Goal: Task Accomplishment & Management: Manage account settings

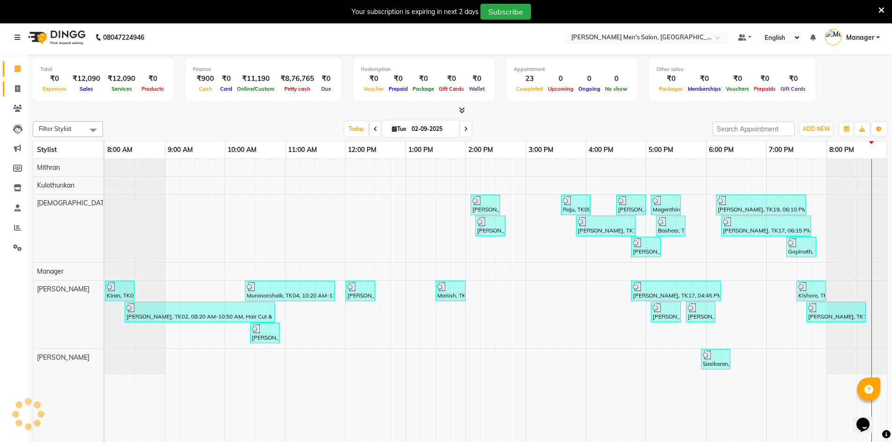
click at [18, 83] on link "Invoice" at bounding box center [14, 88] width 22 height 15
select select "service"
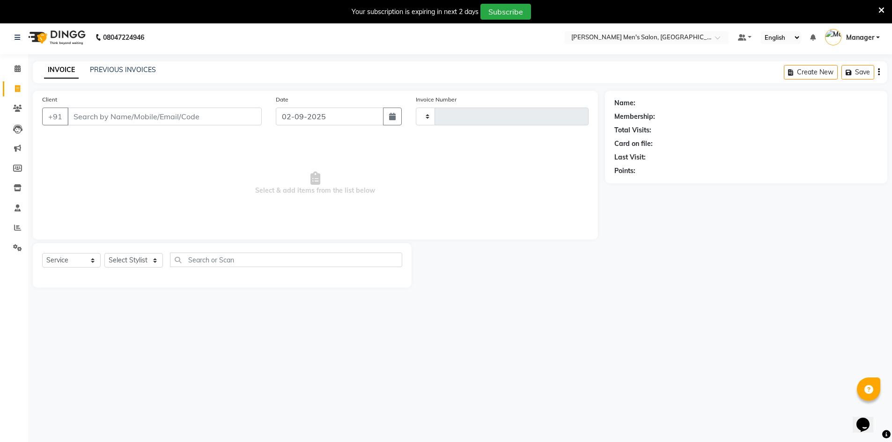
type input "3990"
select select "6913"
click at [94, 120] on input "Client" at bounding box center [164, 117] width 194 height 18
type input "9445208243"
click at [242, 114] on span "Add Client" at bounding box center [237, 116] width 37 height 9
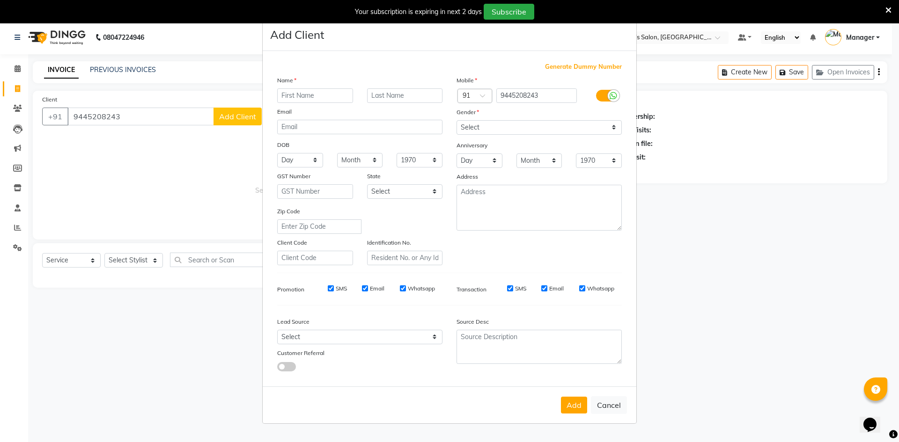
click at [306, 99] on input "text" at bounding box center [315, 95] width 76 height 15
click at [289, 92] on input "[PERSON_NAME]" at bounding box center [315, 95] width 76 height 15
click at [313, 98] on input "[PERSON_NAME]" at bounding box center [315, 95] width 76 height 15
type input "[PERSON_NAME]"
click at [476, 130] on select "Select [DEMOGRAPHIC_DATA] [DEMOGRAPHIC_DATA] Other Prefer Not To Say" at bounding box center [538, 127] width 165 height 15
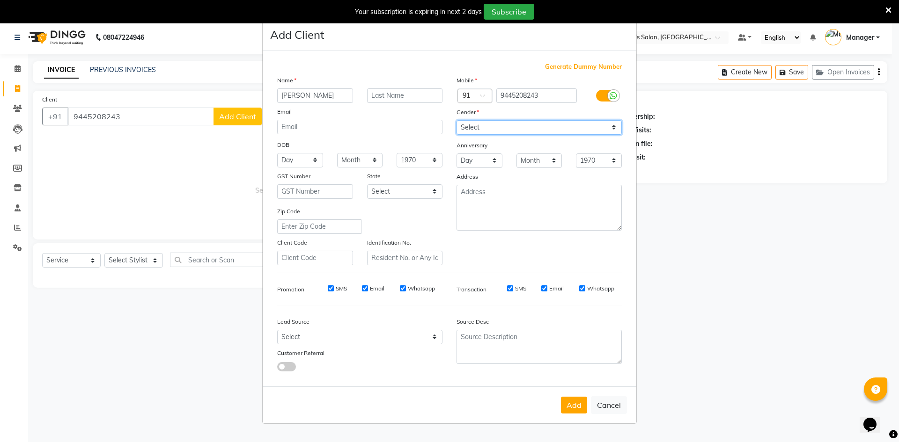
select select "[DEMOGRAPHIC_DATA]"
click at [456, 120] on select "Select [DEMOGRAPHIC_DATA] [DEMOGRAPHIC_DATA] Other Prefer Not To Say" at bounding box center [538, 127] width 165 height 15
click at [380, 342] on div "Lead Source Select Walk-in Referral Internet Friend Word of Mouth Advertisement…" at bounding box center [359, 342] width 179 height 59
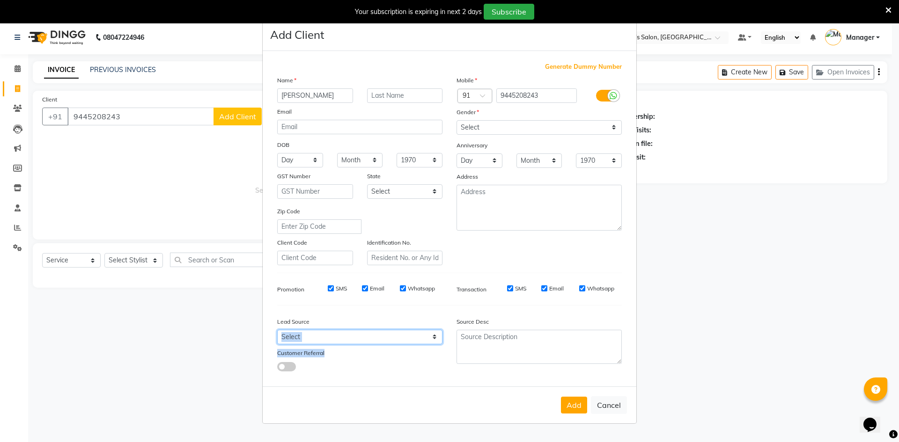
click at [333, 336] on select "Select Walk-in Referral Internet Friend Word of Mouth Advertisement Facebook Ju…" at bounding box center [359, 337] width 165 height 15
select select "48262"
click at [277, 330] on select "Select Walk-in Referral Internet Friend Word of Mouth Advertisement Facebook Ju…" at bounding box center [359, 337] width 165 height 15
click at [567, 408] on button "Add" at bounding box center [574, 405] width 26 height 17
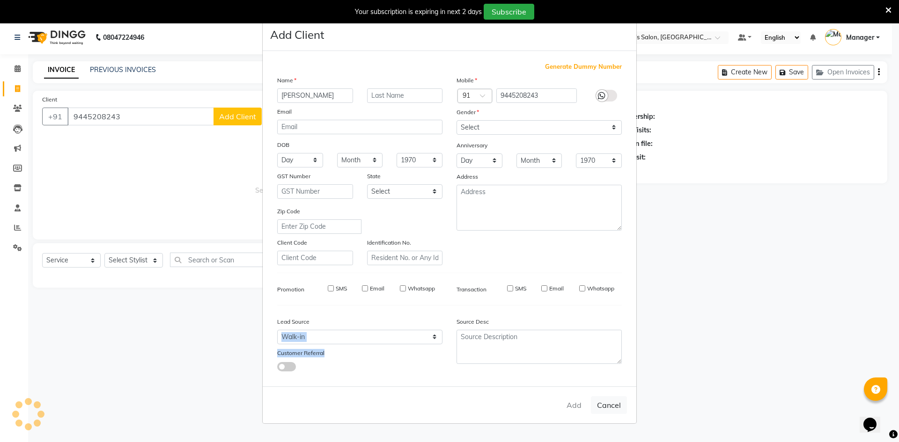
select select
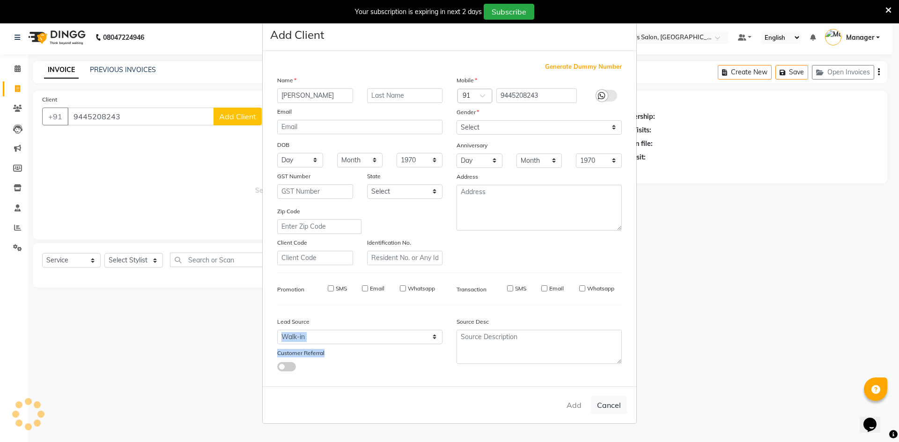
select select
checkbox input "false"
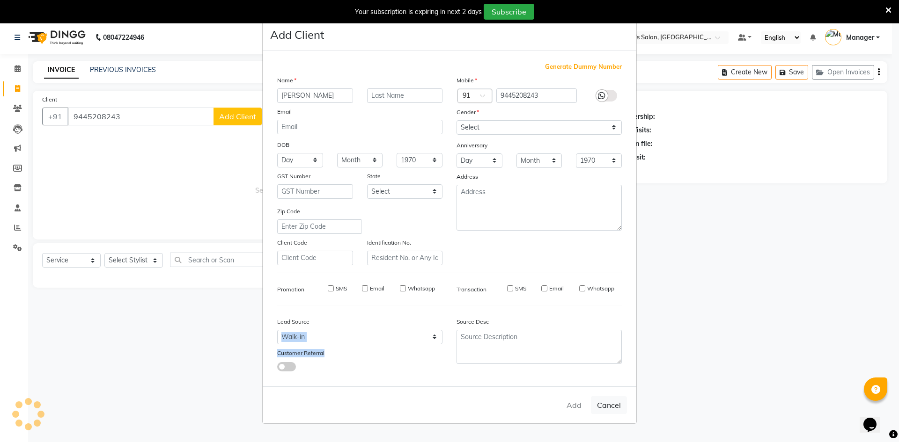
checkbox input "false"
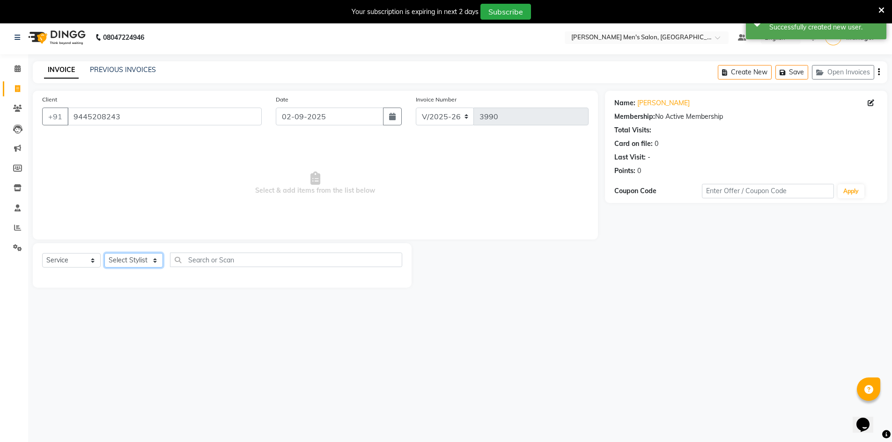
click at [137, 263] on select "Select Stylist [PERSON_NAME] Manager [PERSON_NAME] [PERSON_NAME]" at bounding box center [133, 260] width 59 height 15
select select "65604"
click at [104, 253] on select "Select Stylist [PERSON_NAME] Manager [PERSON_NAME] [PERSON_NAME]" at bounding box center [133, 260] width 59 height 15
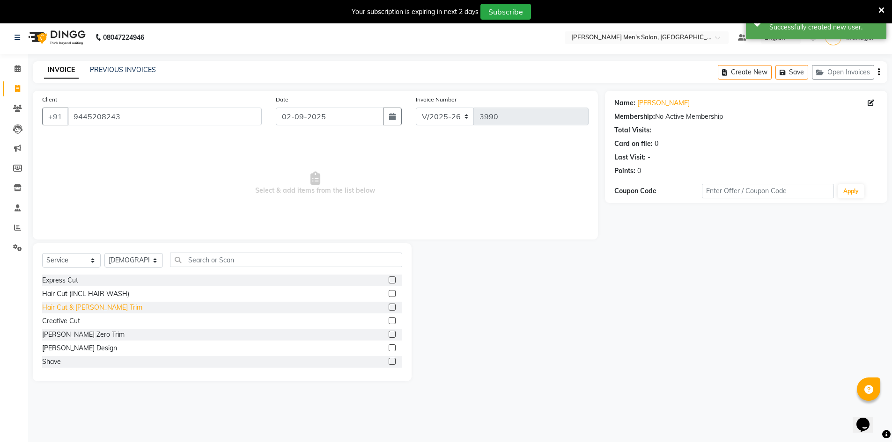
click at [85, 307] on div "Hair Cut & [PERSON_NAME] Trim" at bounding box center [92, 308] width 100 height 10
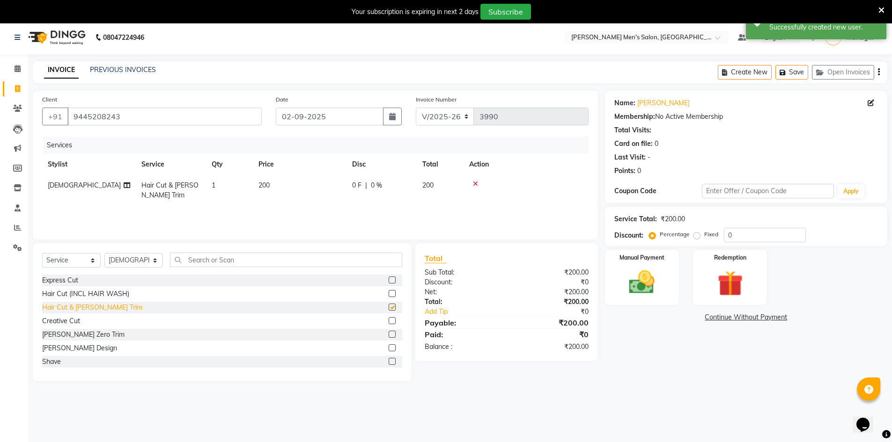
checkbox input "false"
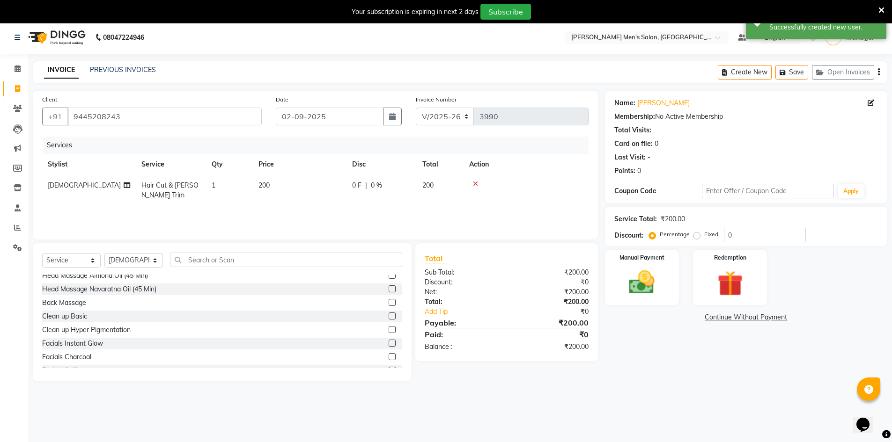
scroll to position [421, 0]
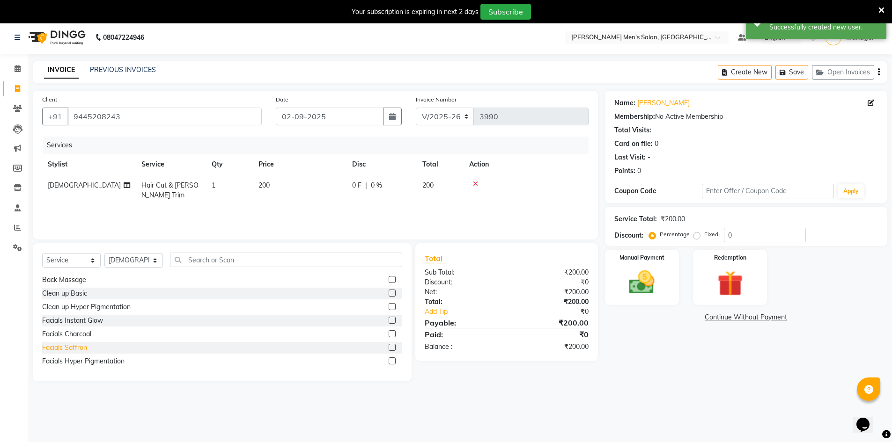
click at [79, 349] on div "Facials Saffron" at bounding box center [64, 348] width 45 height 10
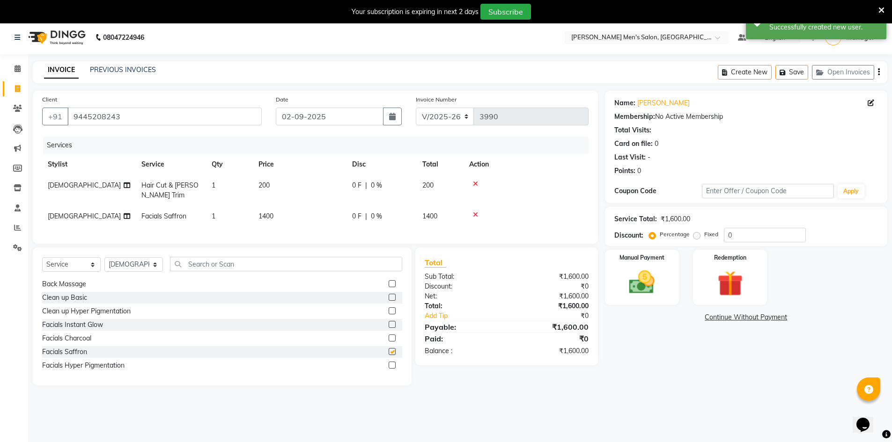
checkbox input "false"
click at [137, 267] on select "Select Stylist [PERSON_NAME] Manager [PERSON_NAME] [PERSON_NAME]" at bounding box center [133, 264] width 59 height 15
select select "70201"
click at [104, 264] on select "Select Stylist [PERSON_NAME] Manager [PERSON_NAME] [PERSON_NAME]" at bounding box center [133, 264] width 59 height 15
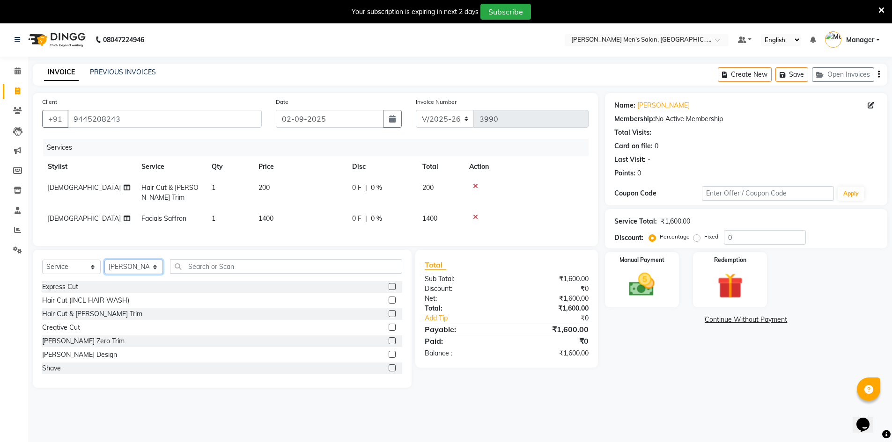
scroll to position [0, 0]
click at [95, 320] on div "Hair Cut & [PERSON_NAME] Trim" at bounding box center [92, 315] width 100 height 10
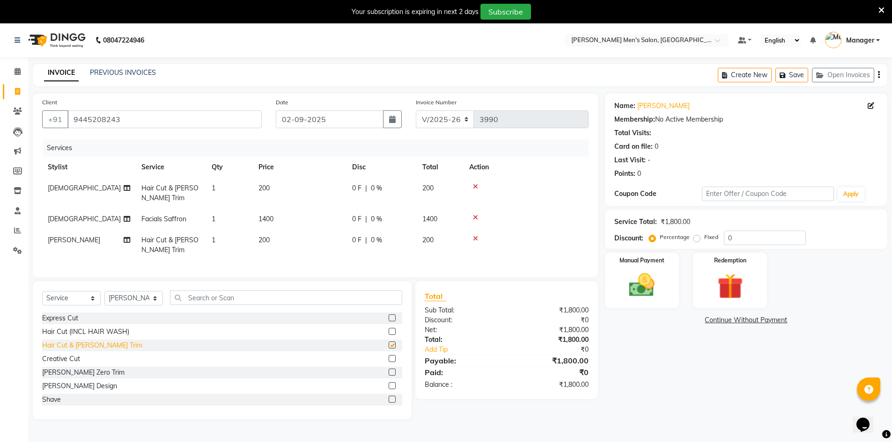
checkbox input "false"
click at [653, 273] on img at bounding box center [641, 285] width 43 height 30
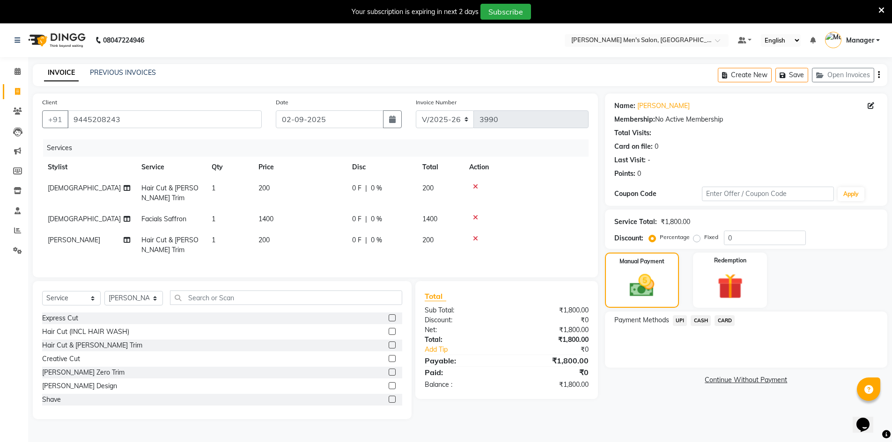
click at [682, 318] on span "UPI" at bounding box center [680, 320] width 15 height 11
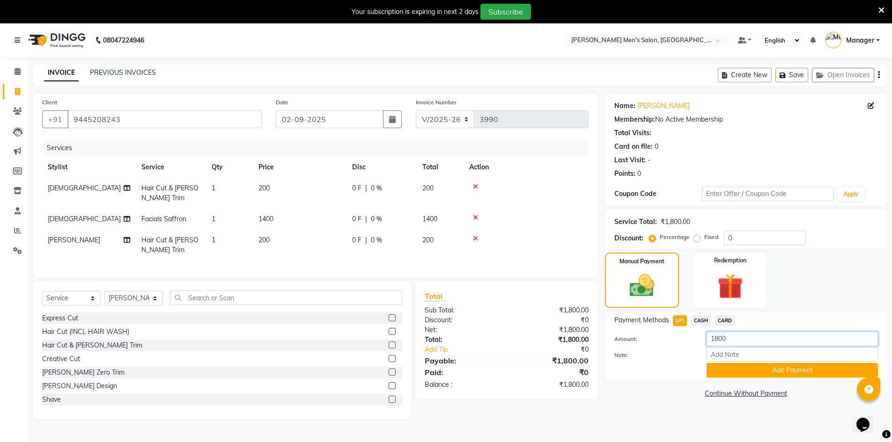
click at [719, 340] on input "1800" at bounding box center [791, 339] width 171 height 15
type input "1500"
click at [730, 371] on button "Add Payment" at bounding box center [791, 370] width 171 height 15
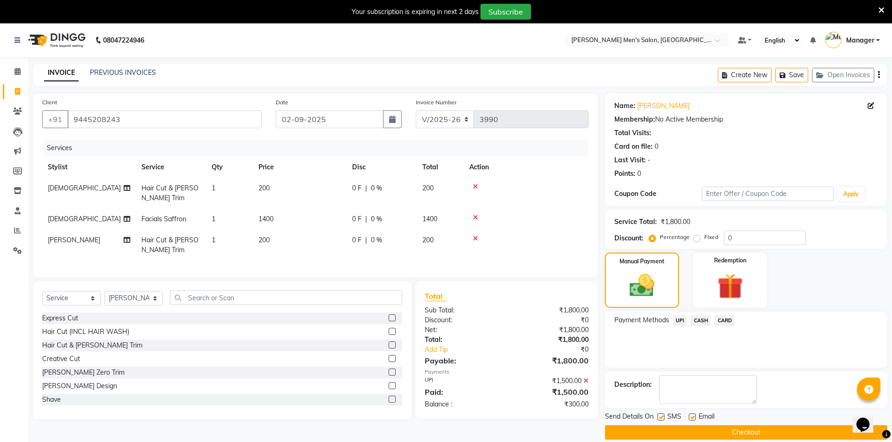
click at [701, 322] on span "CASH" at bounding box center [700, 320] width 20 height 11
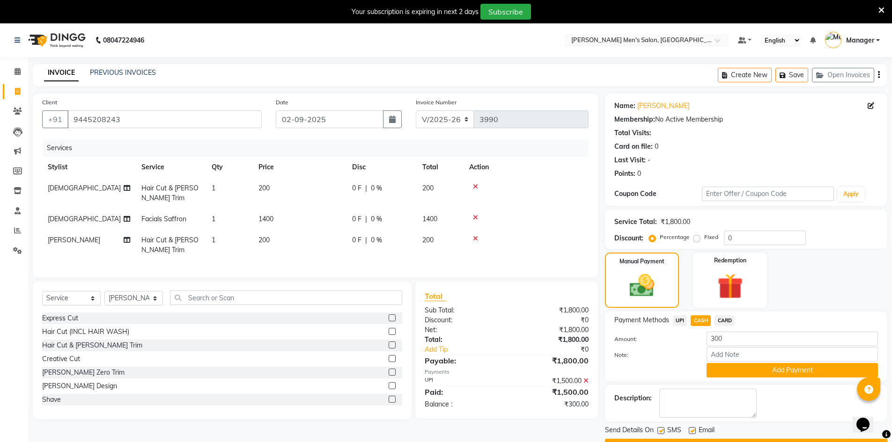
click at [723, 367] on button "Add Payment" at bounding box center [791, 370] width 171 height 15
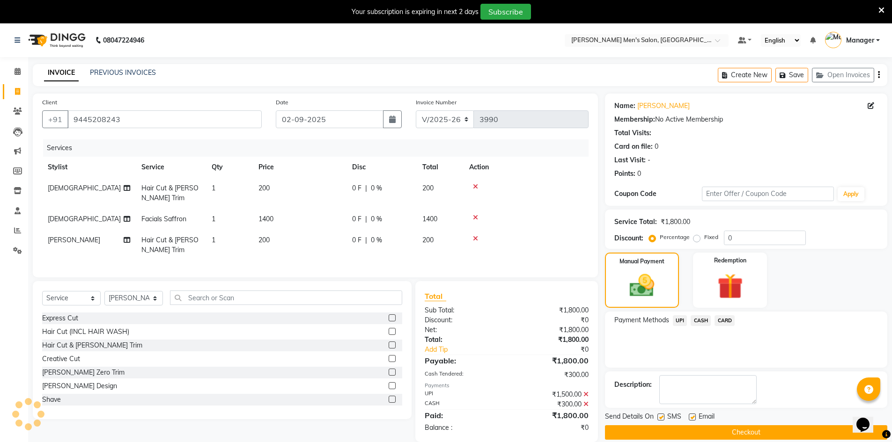
click at [586, 398] on icon at bounding box center [585, 394] width 5 height 7
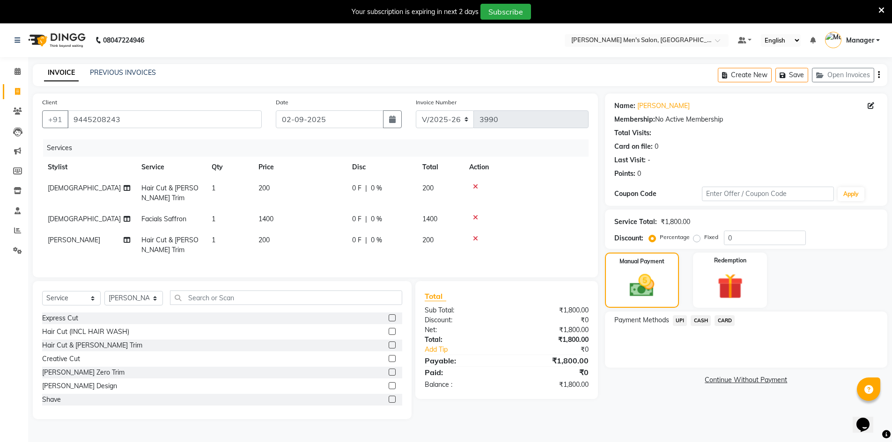
click at [676, 319] on span "UPI" at bounding box center [680, 320] width 15 height 11
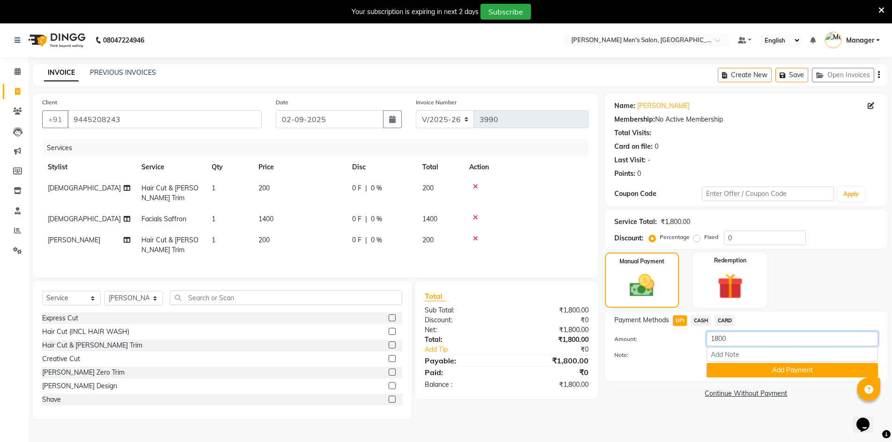
click at [721, 336] on input "1800" at bounding box center [791, 339] width 171 height 15
type input "1600"
click at [737, 366] on button "Add Payment" at bounding box center [791, 370] width 171 height 15
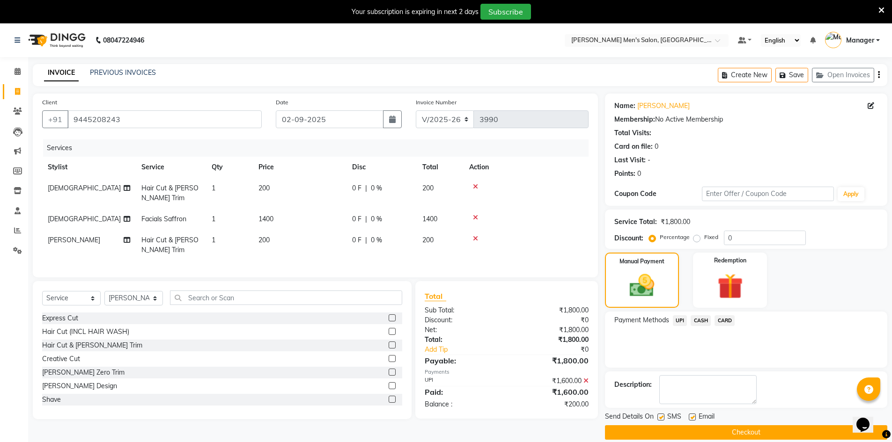
click at [706, 321] on span "CASH" at bounding box center [700, 320] width 20 height 11
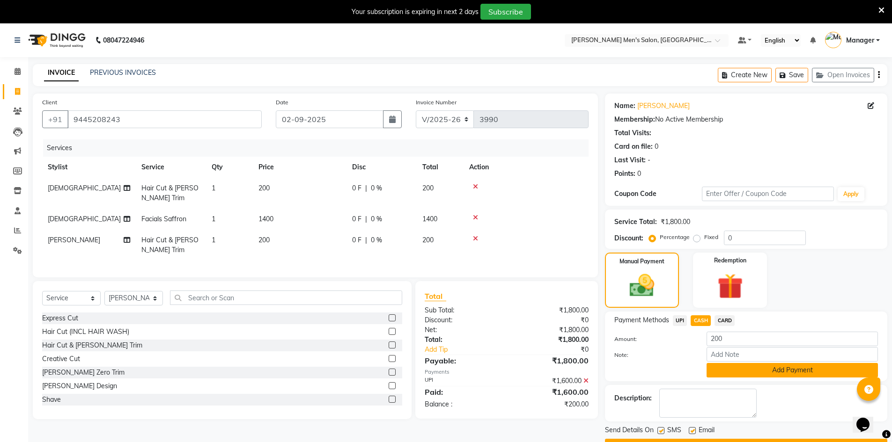
click at [764, 373] on button "Add Payment" at bounding box center [791, 370] width 171 height 15
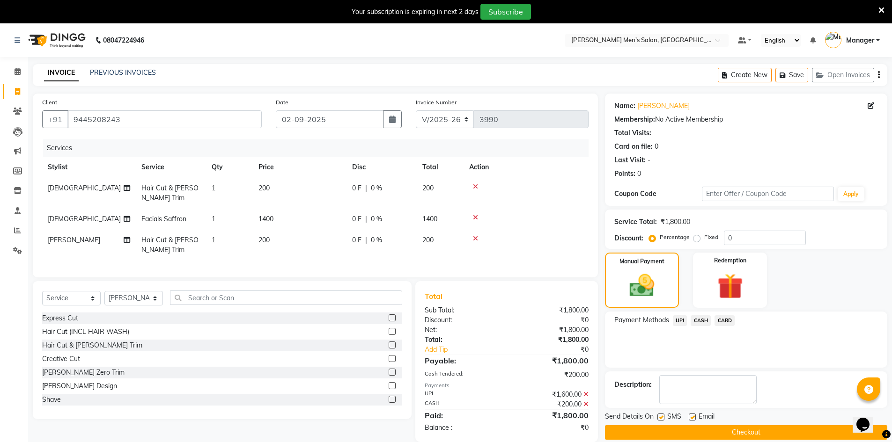
click at [741, 427] on button "Checkout" at bounding box center [746, 432] width 282 height 15
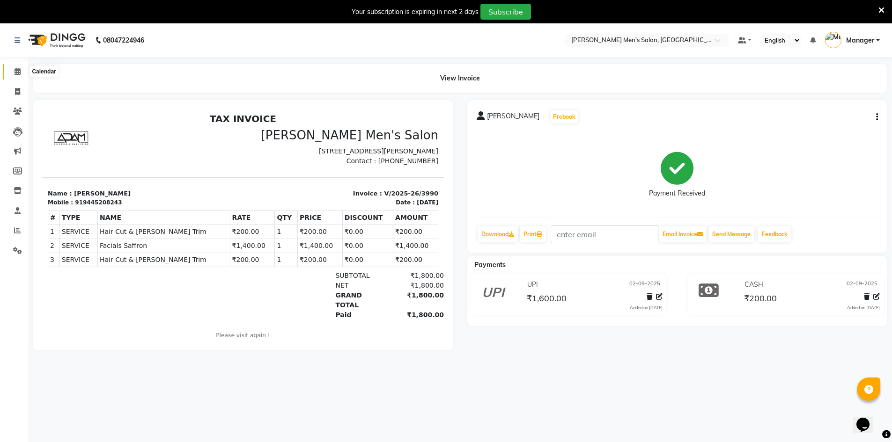
click at [18, 74] on icon at bounding box center [18, 71] width 6 height 7
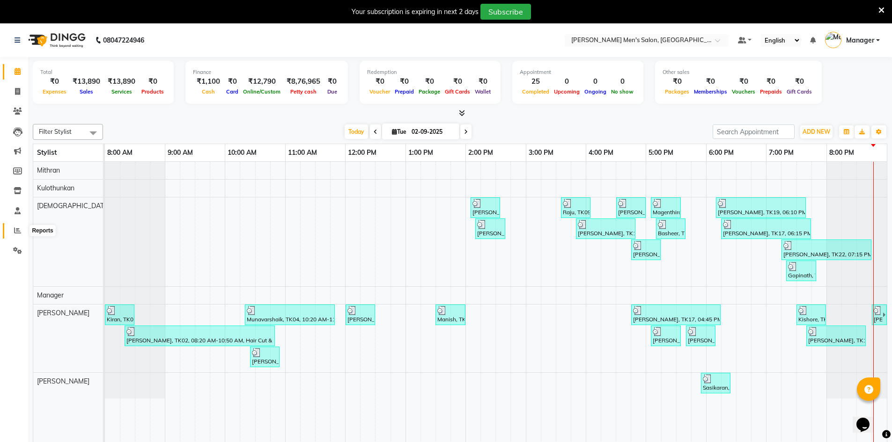
click at [17, 227] on span at bounding box center [17, 231] width 16 height 11
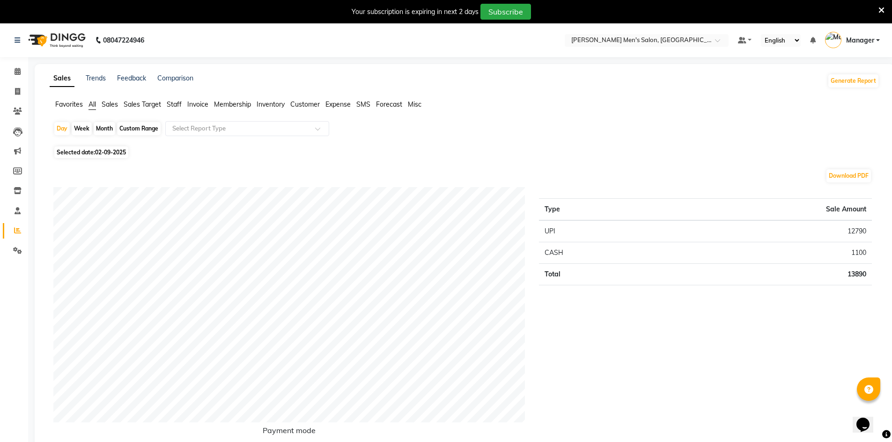
click at [176, 106] on span "Staff" at bounding box center [174, 104] width 15 height 8
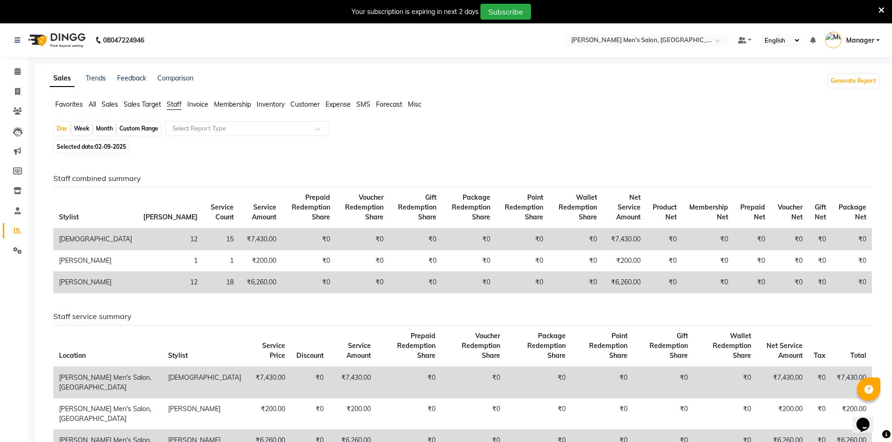
click at [108, 131] on div "Month" at bounding box center [105, 128] width 22 height 13
select select "9"
select select "2025"
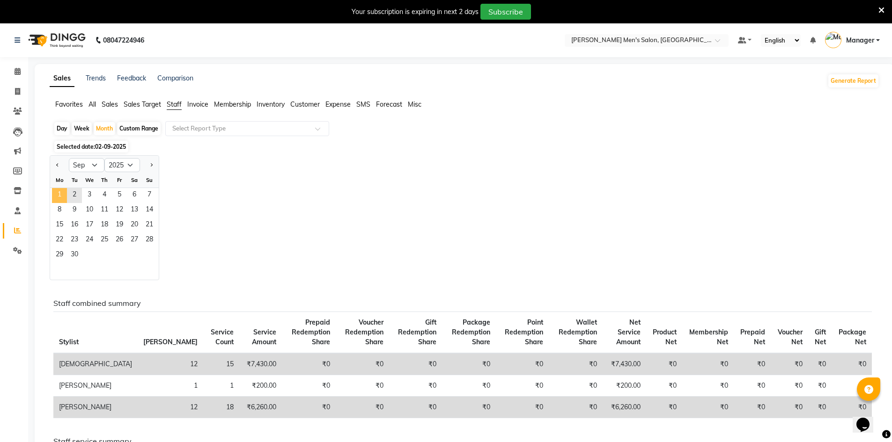
click at [61, 193] on span "1" at bounding box center [59, 195] width 15 height 15
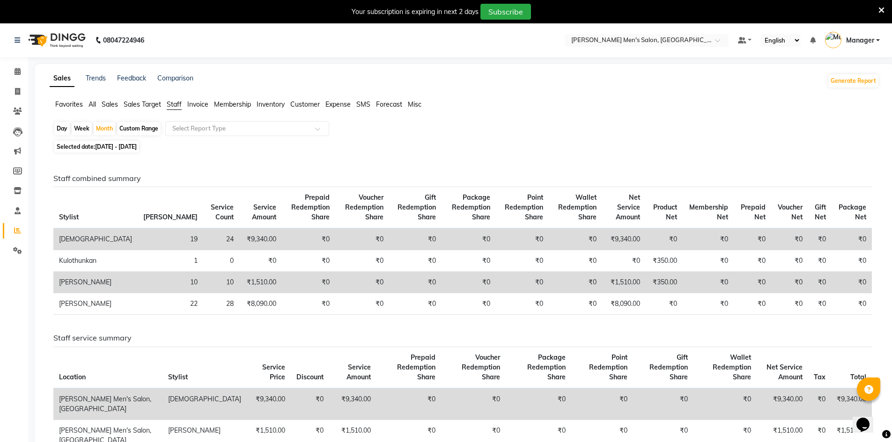
click at [59, 128] on div "Day" at bounding box center [61, 128] width 15 height 13
select select "9"
select select "2025"
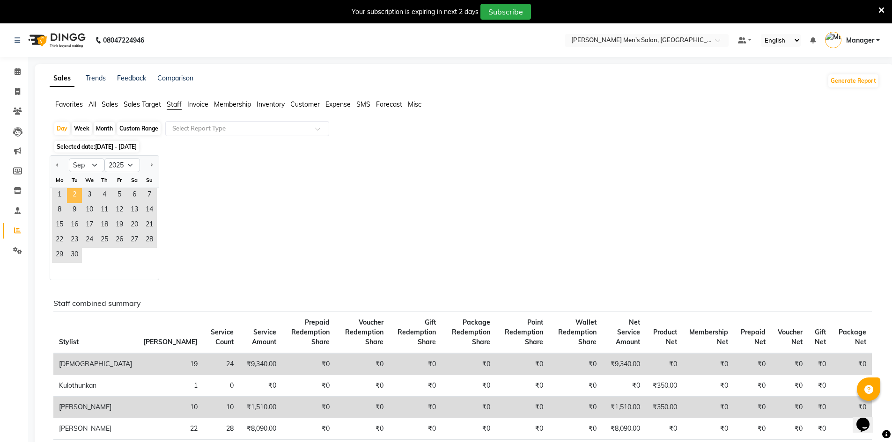
click at [71, 191] on span "2" at bounding box center [74, 195] width 15 height 15
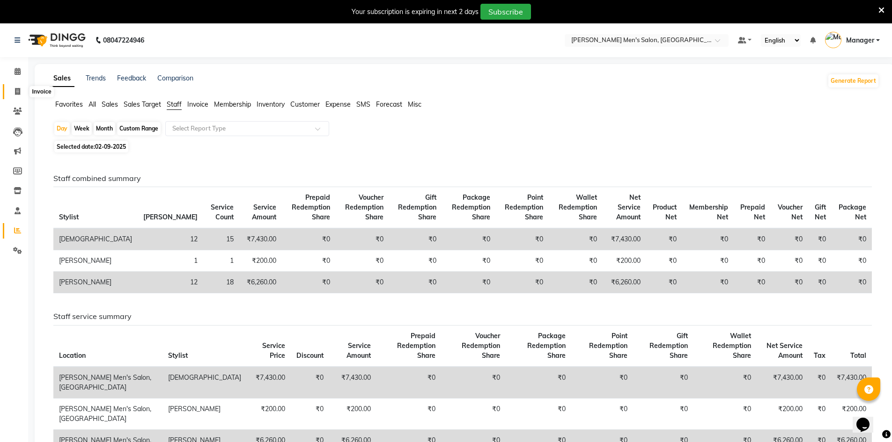
click at [16, 92] on icon at bounding box center [17, 91] width 5 height 7
select select "service"
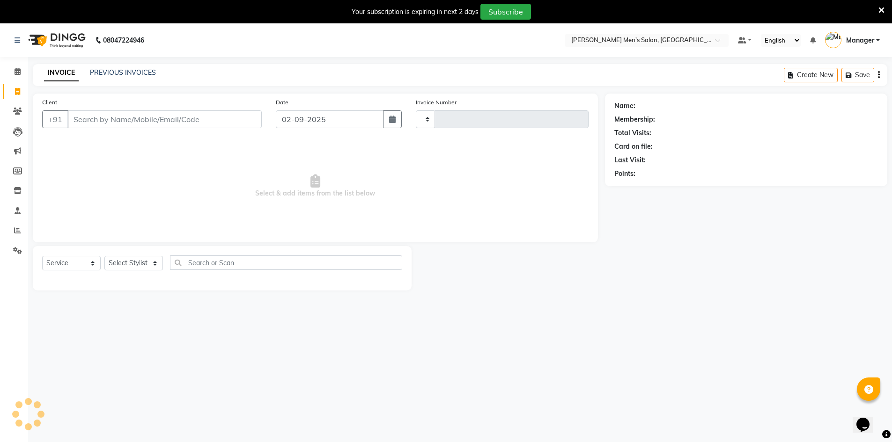
scroll to position [23, 0]
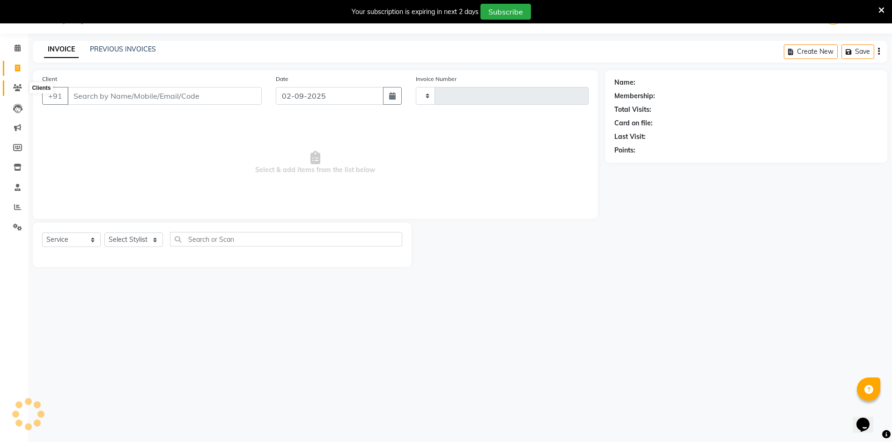
type input "3991"
select select "6913"
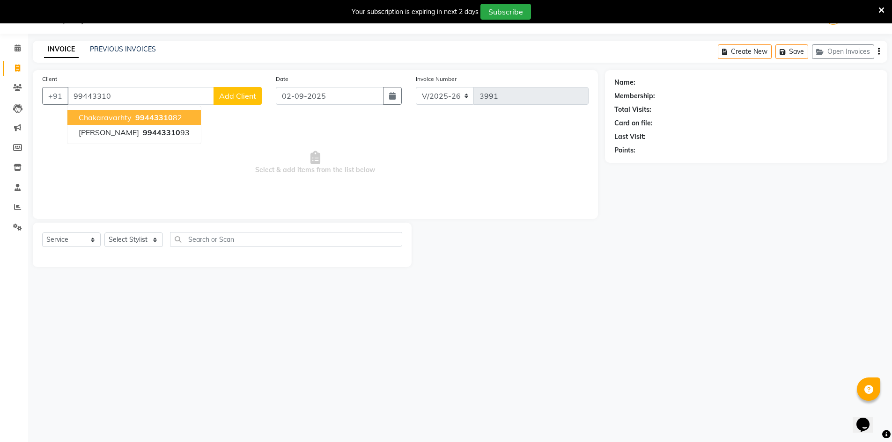
click at [172, 120] on ngb-highlight "99443310 82" at bounding box center [157, 117] width 49 height 9
type input "9944331082"
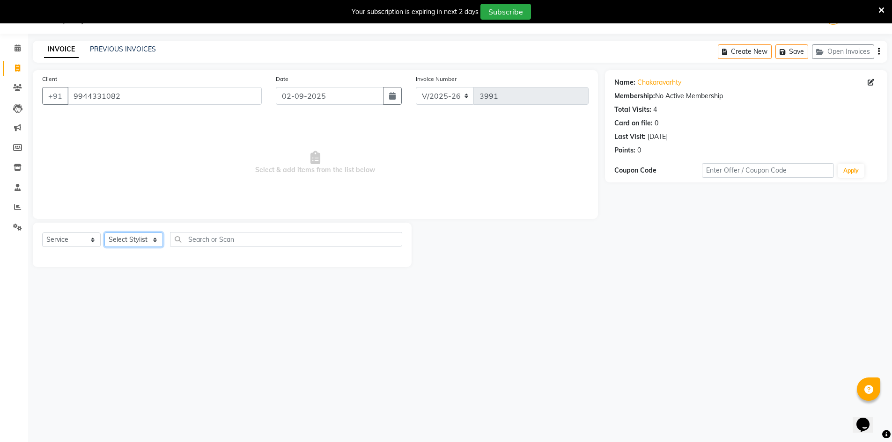
click at [129, 236] on select "Select Stylist [PERSON_NAME] Manager [PERSON_NAME] [PERSON_NAME]" at bounding box center [133, 240] width 59 height 15
select select "70201"
click at [104, 233] on select "Select Stylist [PERSON_NAME] Manager [PERSON_NAME] [PERSON_NAME]" at bounding box center [133, 240] width 59 height 15
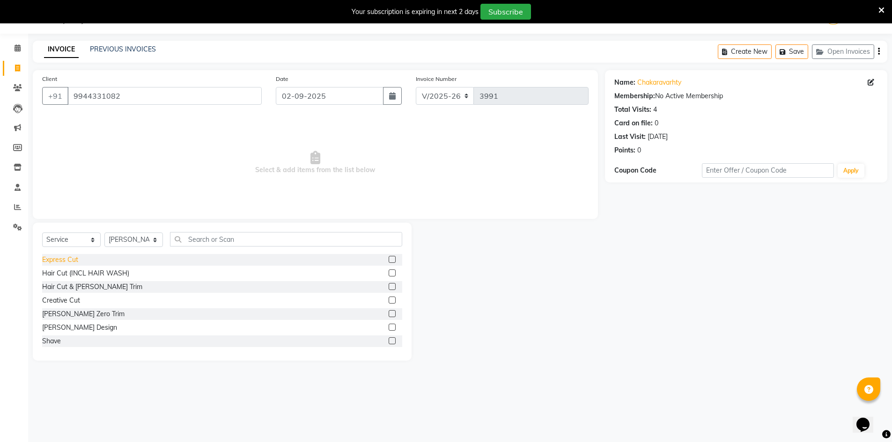
click at [69, 262] on div "Express Cut" at bounding box center [60, 260] width 36 height 10
checkbox input "false"
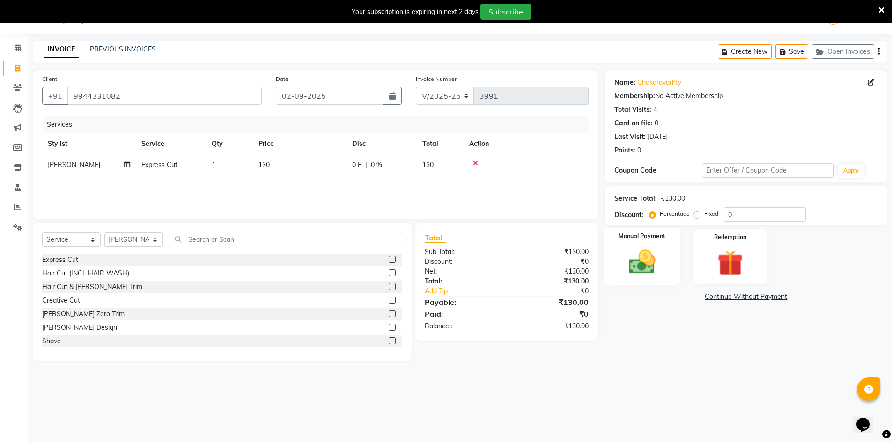
click at [624, 254] on img at bounding box center [641, 262] width 43 height 30
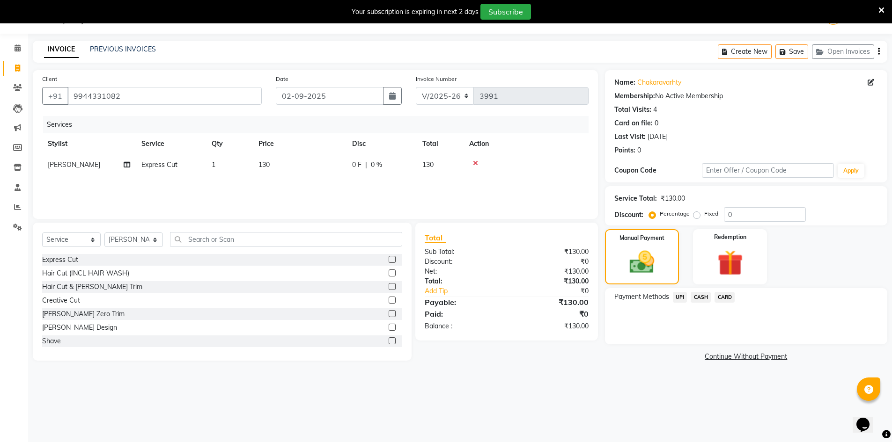
click at [695, 298] on span "CASH" at bounding box center [700, 297] width 20 height 11
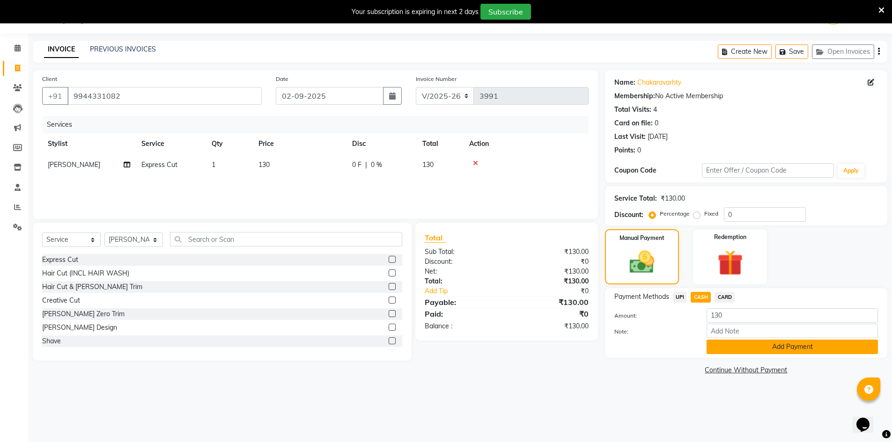
click at [780, 352] on button "Add Payment" at bounding box center [791, 347] width 171 height 15
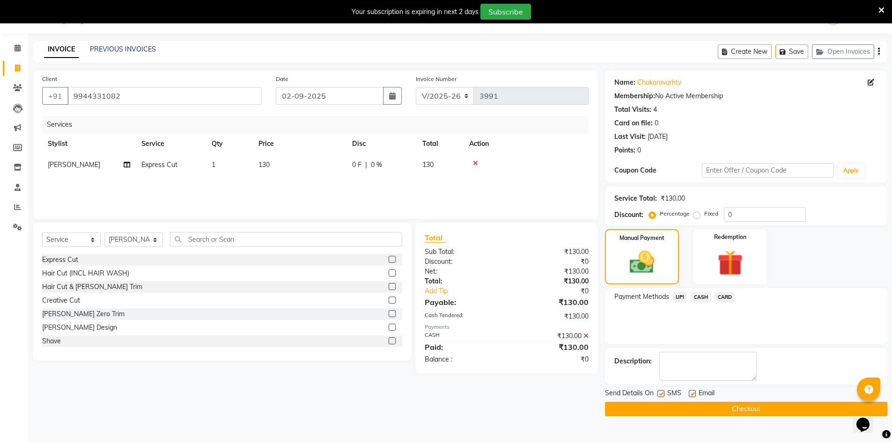
click at [777, 407] on button "Checkout" at bounding box center [746, 409] width 282 height 15
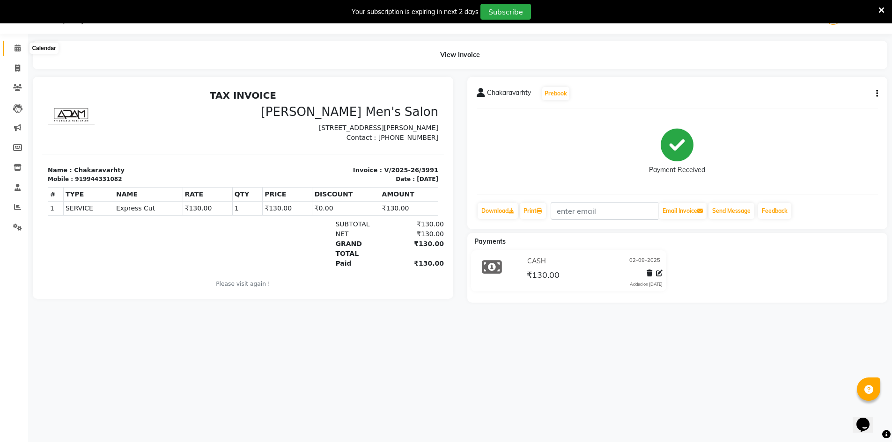
click at [17, 48] on icon at bounding box center [18, 47] width 6 height 7
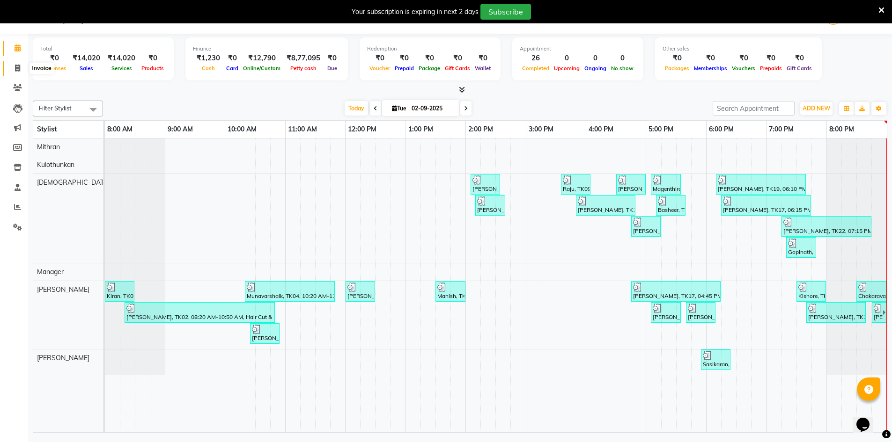
click at [17, 70] on icon at bounding box center [17, 68] width 5 height 7
select select "service"
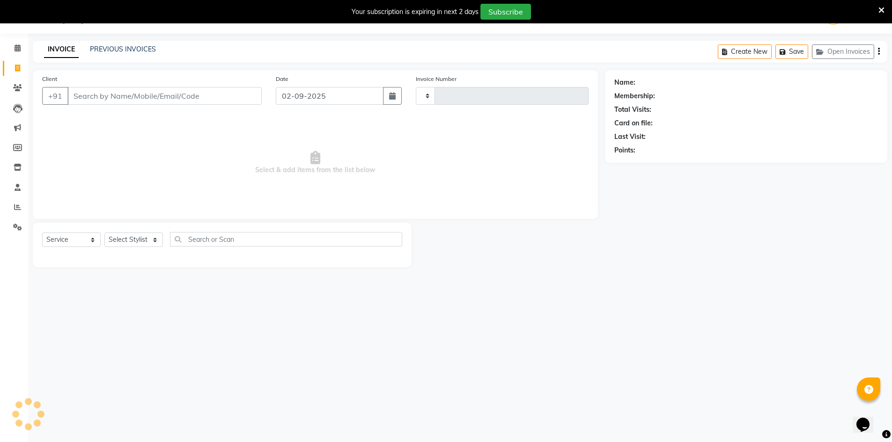
type input "3992"
select select "6913"
click at [114, 54] on div "PREVIOUS INVOICES" at bounding box center [123, 49] width 66 height 10
click at [114, 51] on link "PREVIOUS INVOICES" at bounding box center [123, 49] width 66 height 8
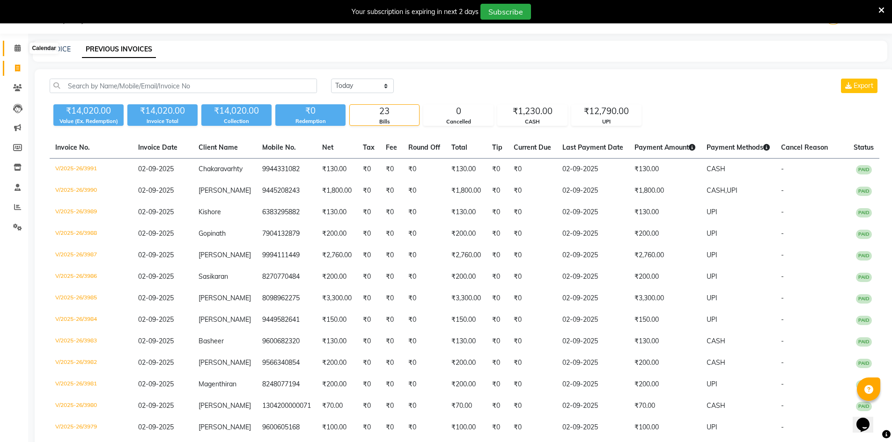
click at [18, 53] on span at bounding box center [17, 48] width 16 height 11
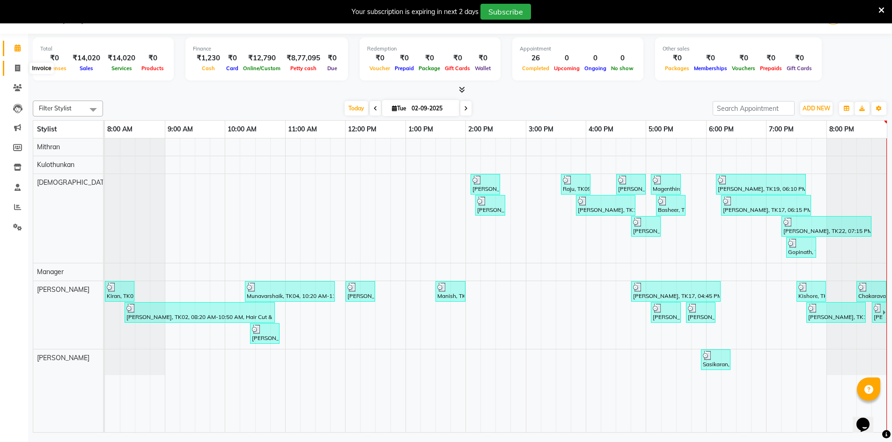
click at [15, 71] on icon at bounding box center [17, 68] width 5 height 7
select select "service"
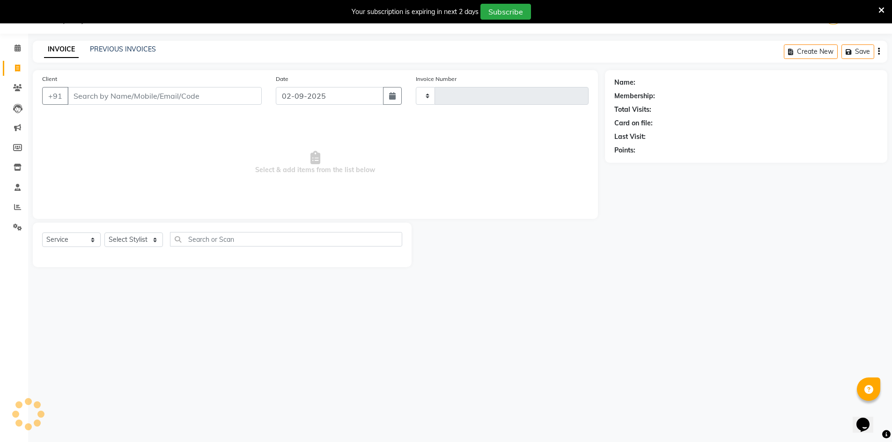
type input "3992"
select select "6913"
click at [118, 50] on link "PREVIOUS INVOICES" at bounding box center [123, 49] width 66 height 8
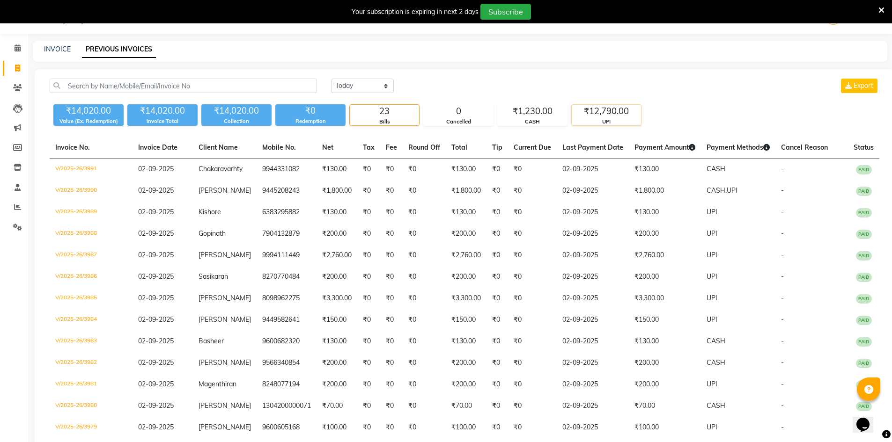
click at [581, 119] on div "UPI" at bounding box center [606, 122] width 69 height 8
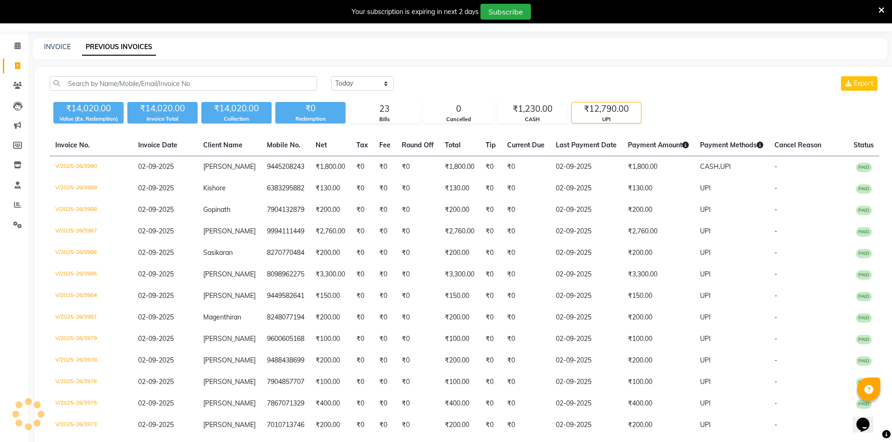
scroll to position [4, 0]
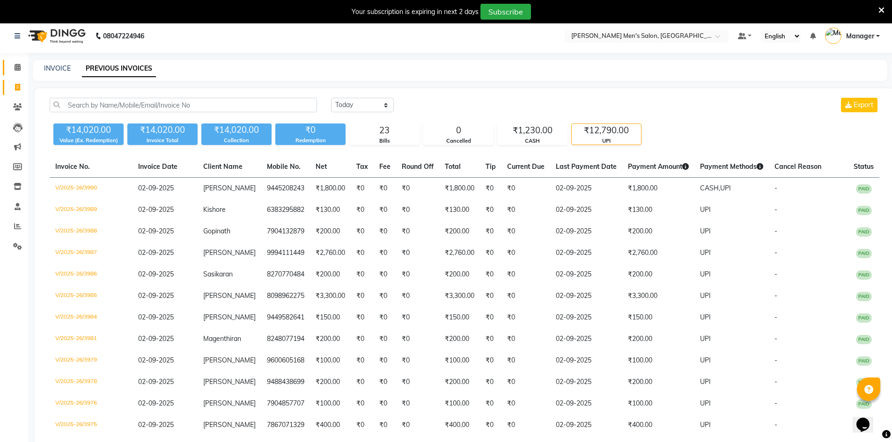
click at [17, 74] on link "Calendar" at bounding box center [14, 67] width 22 height 15
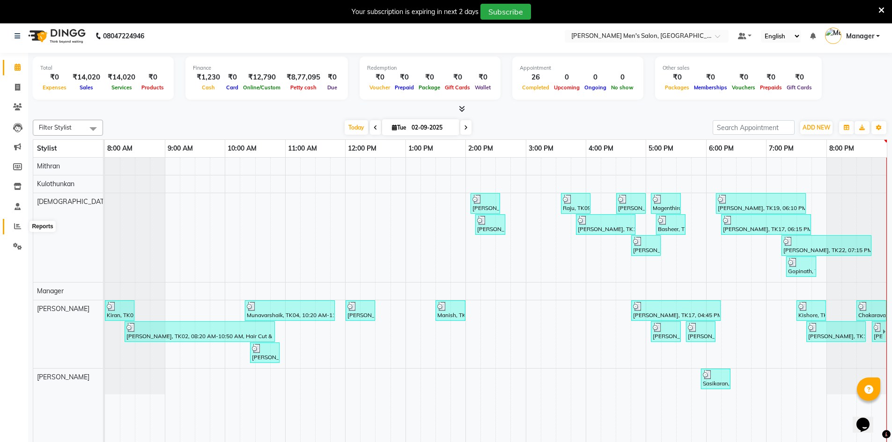
click at [13, 228] on span at bounding box center [17, 226] width 16 height 11
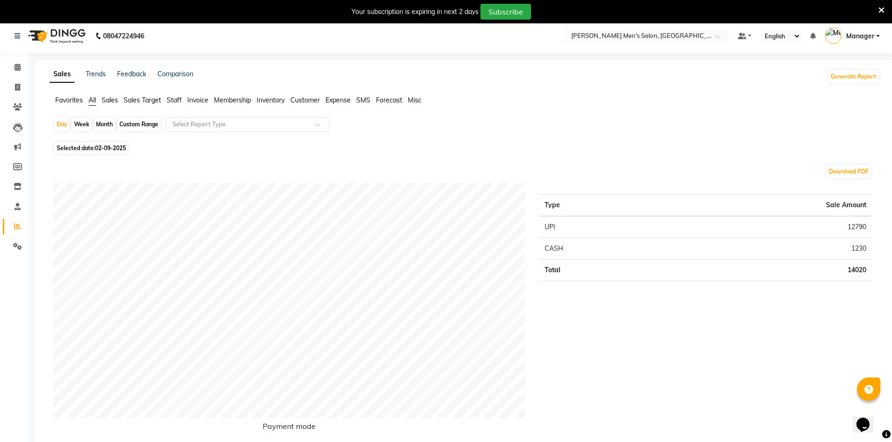
click at [110, 99] on span "Sales" at bounding box center [110, 100] width 16 height 8
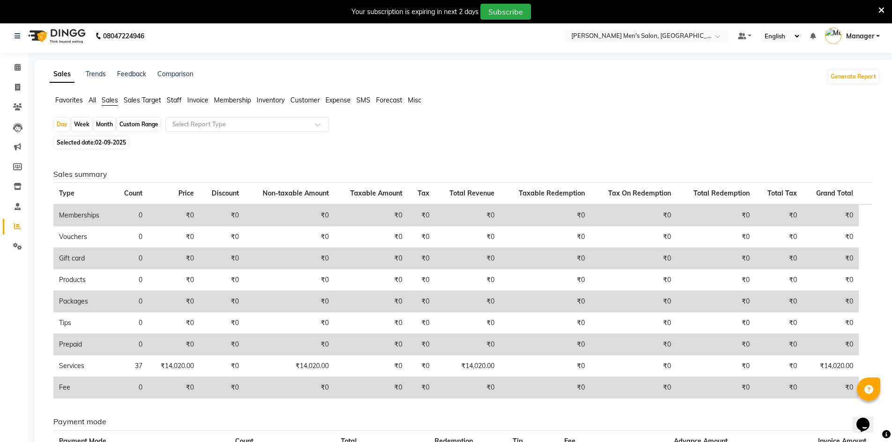
click at [103, 125] on div "Month" at bounding box center [105, 124] width 22 height 13
select select "9"
select select "2025"
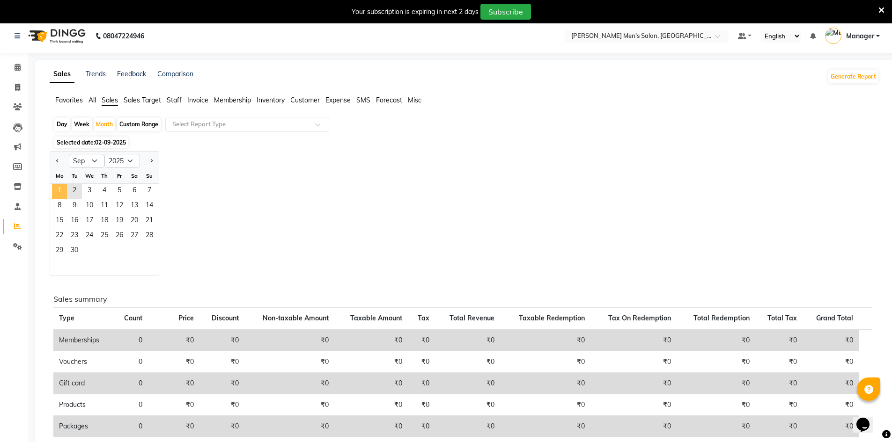
click at [66, 190] on span "1" at bounding box center [59, 191] width 15 height 15
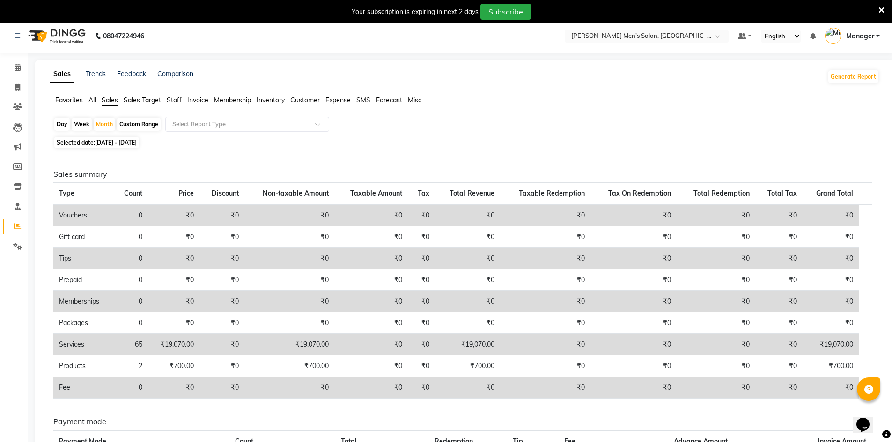
click at [175, 98] on span "Staff" at bounding box center [174, 100] width 15 height 8
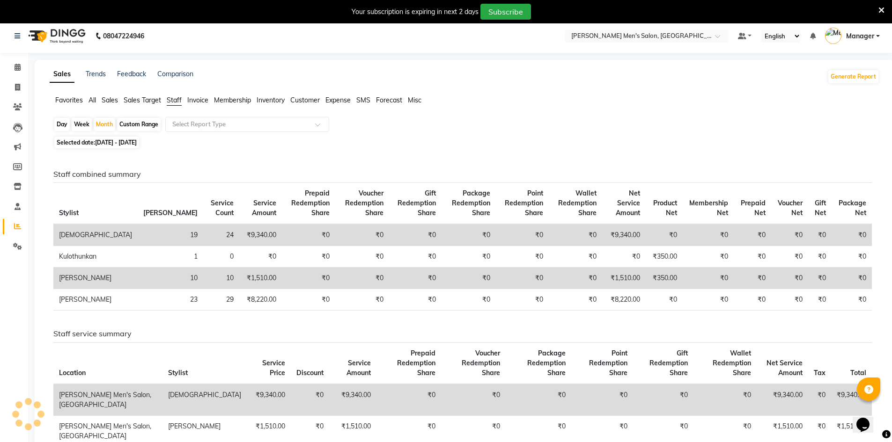
click at [65, 123] on div "Day" at bounding box center [61, 124] width 15 height 13
select select "9"
select select "2025"
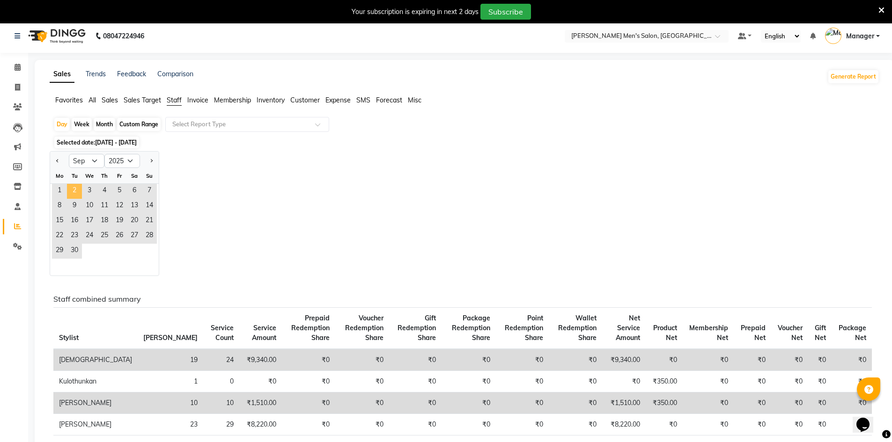
click at [78, 187] on span "2" at bounding box center [74, 191] width 15 height 15
